Goal: Information Seeking & Learning: Learn about a topic

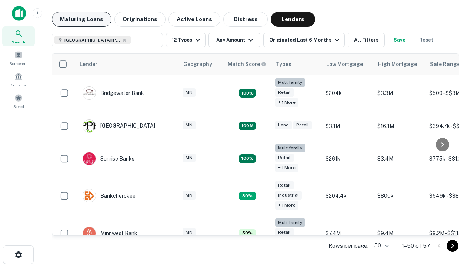
click at [81, 19] on button "Maturing Loans" at bounding box center [82, 19] width 60 height 15
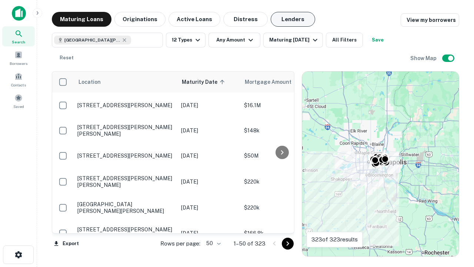
click at [293, 19] on button "Lenders" at bounding box center [293, 19] width 44 height 15
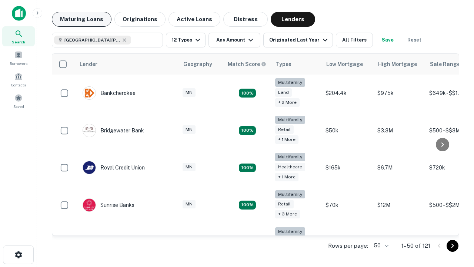
click at [81, 19] on button "Maturing Loans" at bounding box center [82, 19] width 60 height 15
